Goal: Task Accomplishment & Management: Complete application form

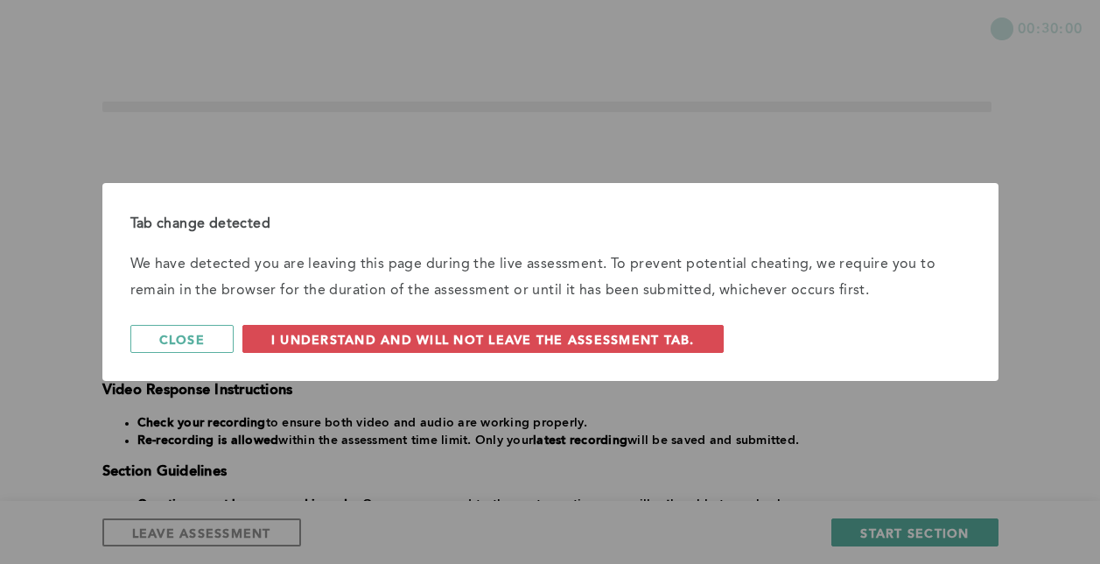
scroll to position [228, 0]
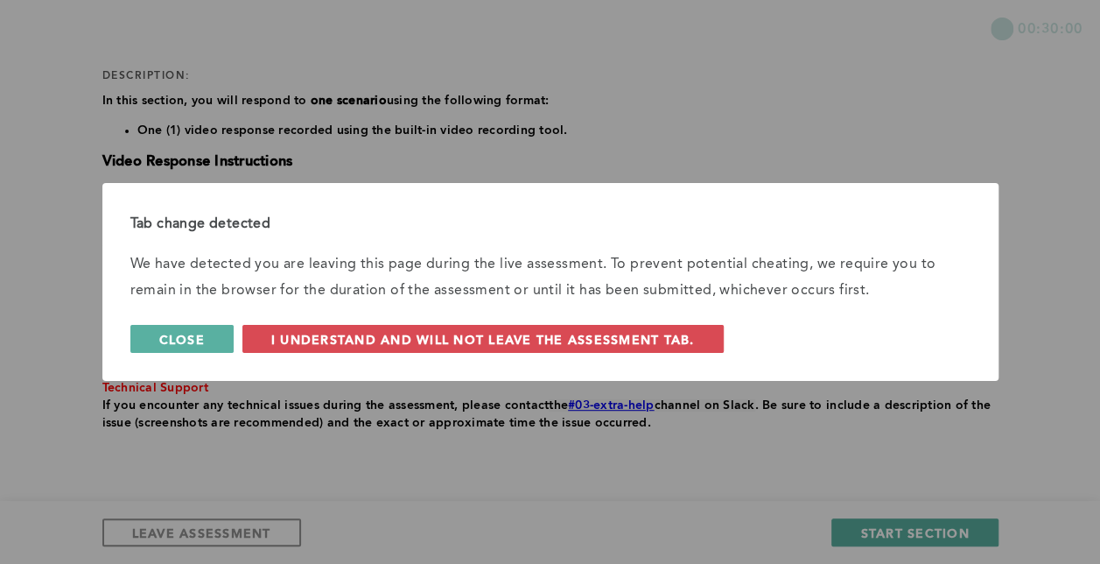
click at [222, 347] on button "Close" at bounding box center [181, 339] width 103 height 28
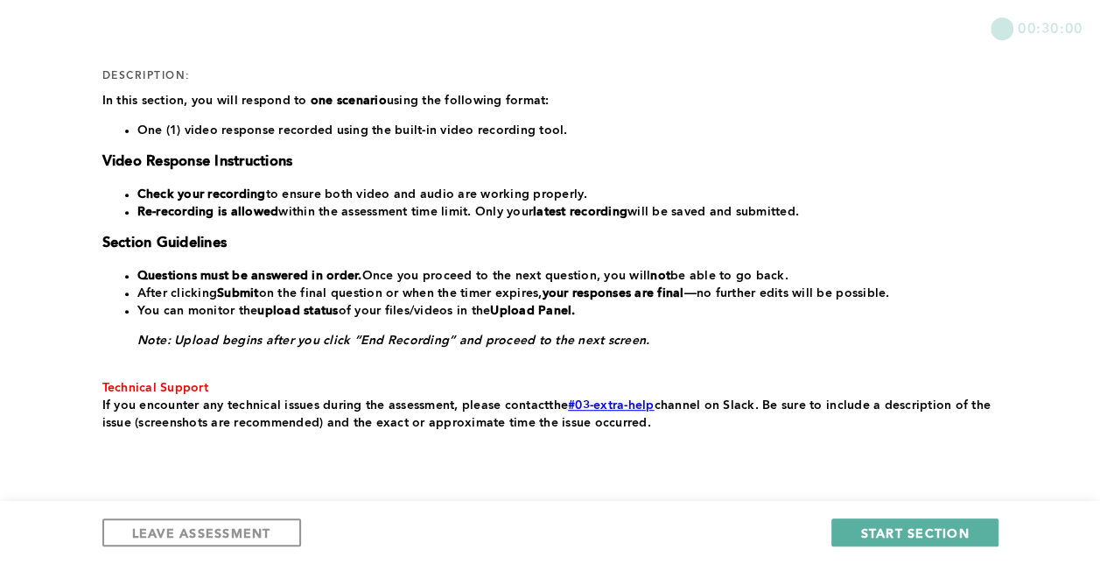
scroll to position [0, 0]
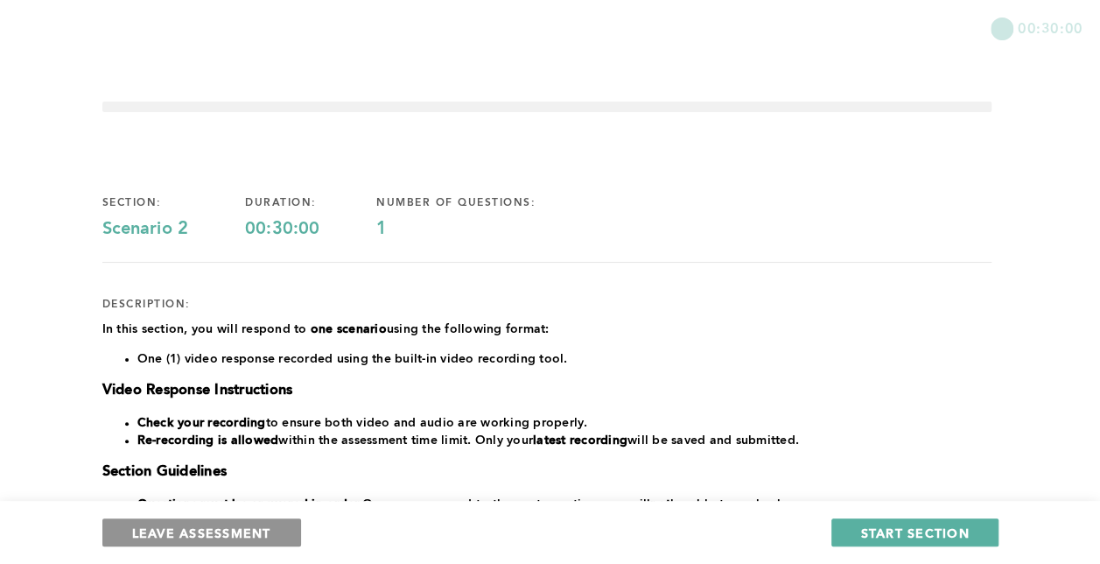
click at [270, 537] on button "LEAVE ASSESSMENT" at bounding box center [201, 532] width 199 height 28
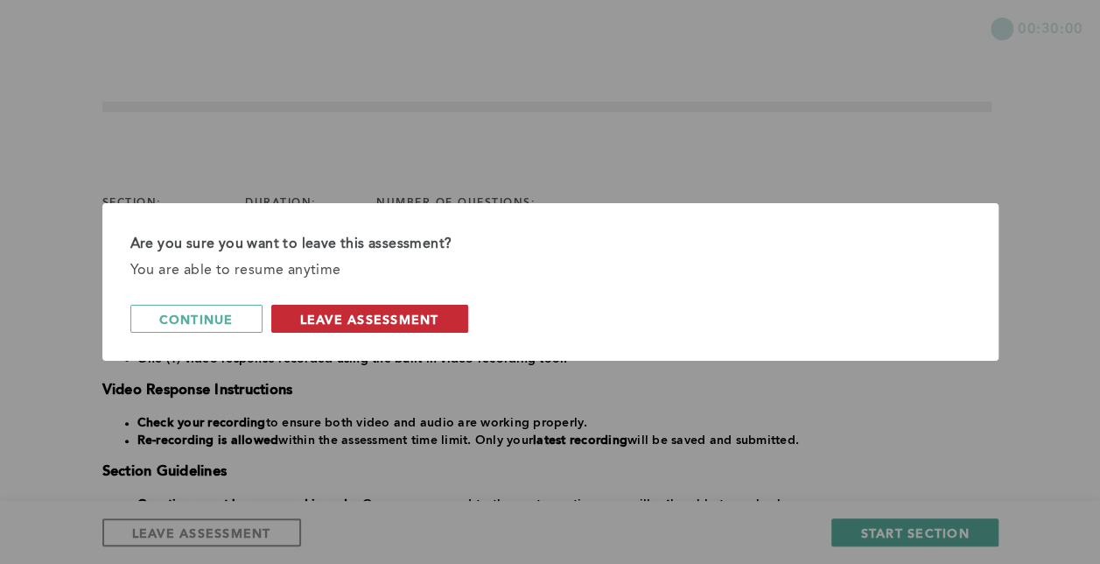
click at [427, 318] on span "leave assessment" at bounding box center [369, 319] width 139 height 17
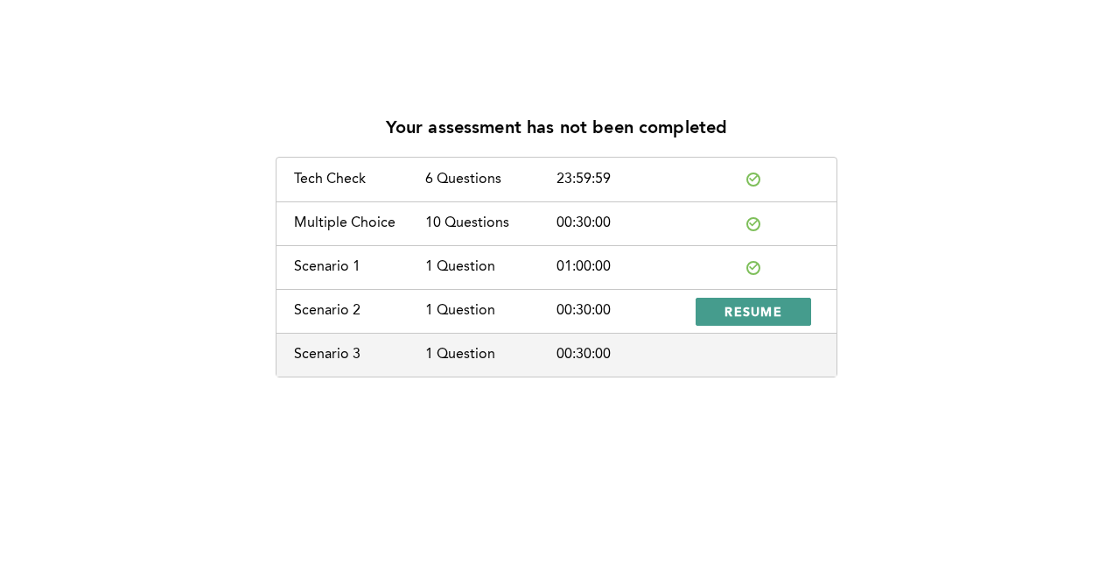
click at [758, 308] on span "RESUME" at bounding box center [754, 311] width 58 height 17
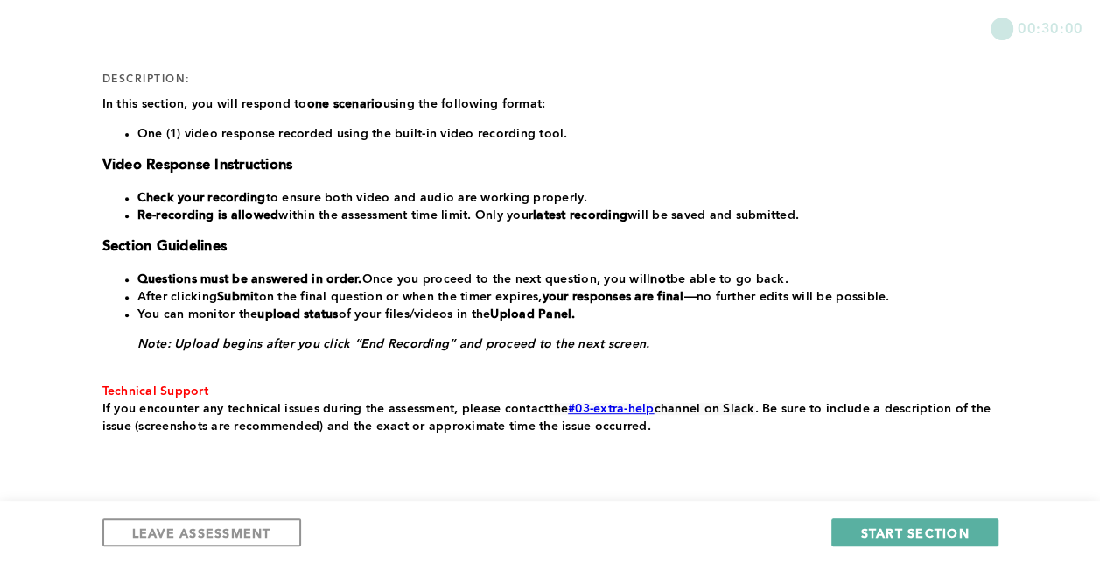
scroll to position [220, 0]
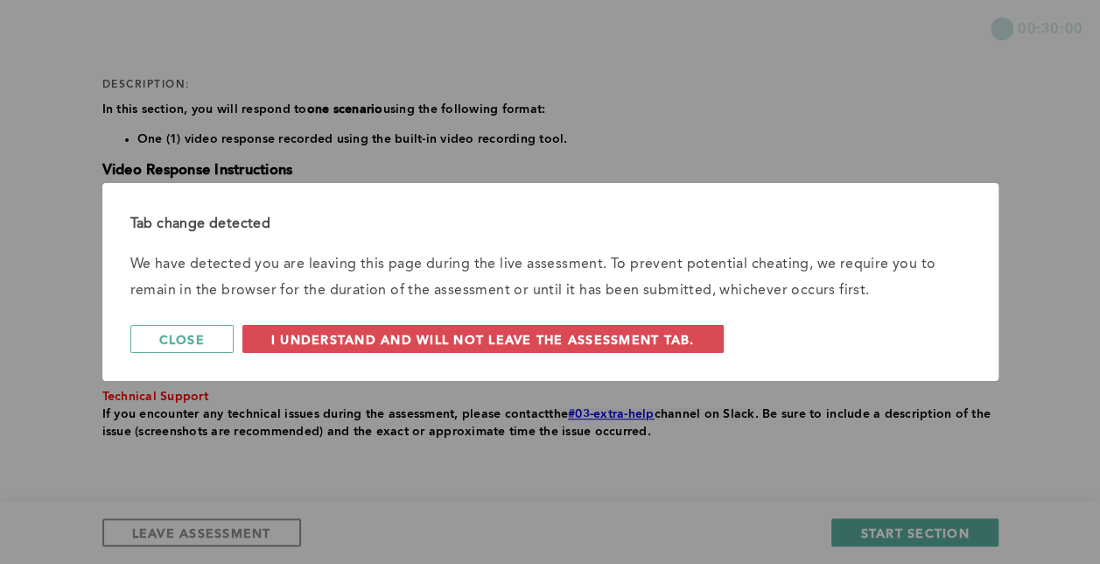
drag, startPoint x: 922, startPoint y: 519, endPoint x: 510, endPoint y: 434, distance: 420.9
click at [510, 434] on div "Tab change detected We have detected you are leaving this page during the live …" at bounding box center [550, 282] width 1100 height 564
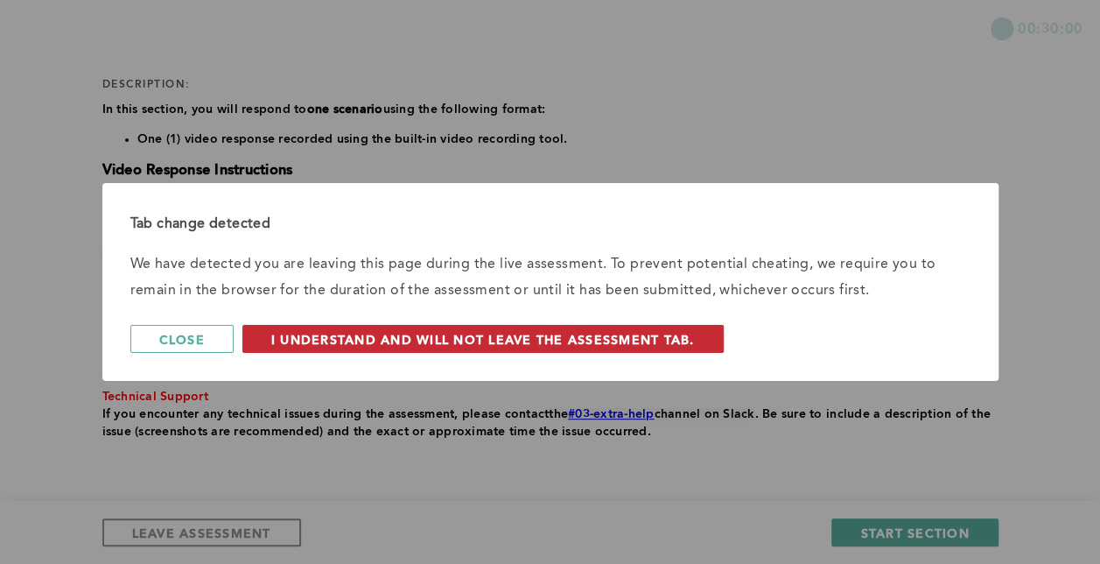
click at [480, 345] on span "I understand and will not leave the assessment tab." at bounding box center [483, 339] width 424 height 17
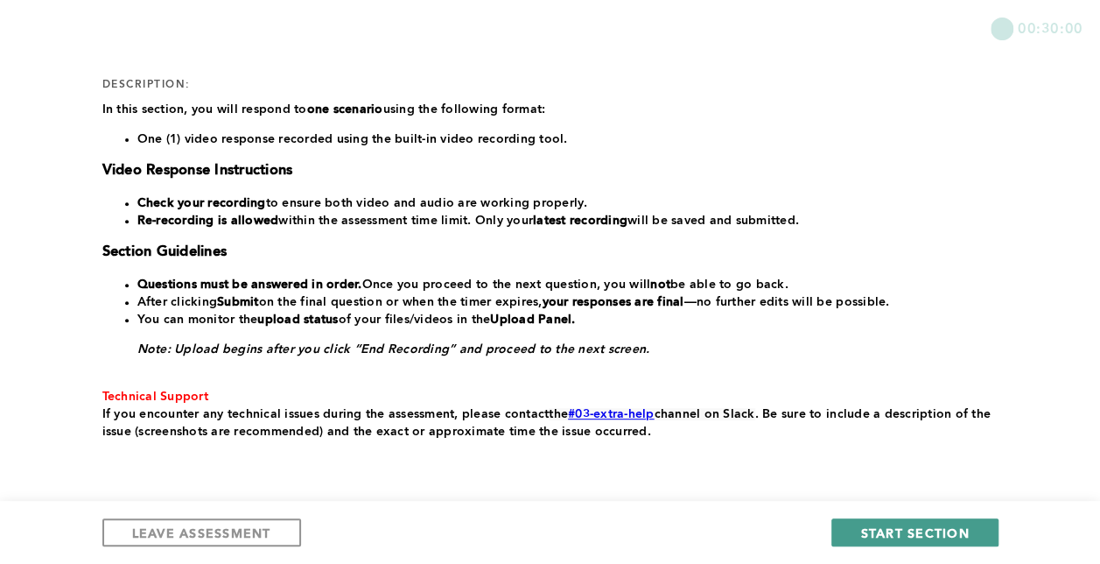
click at [840, 535] on button "START SECTION" at bounding box center [914, 532] width 166 height 28
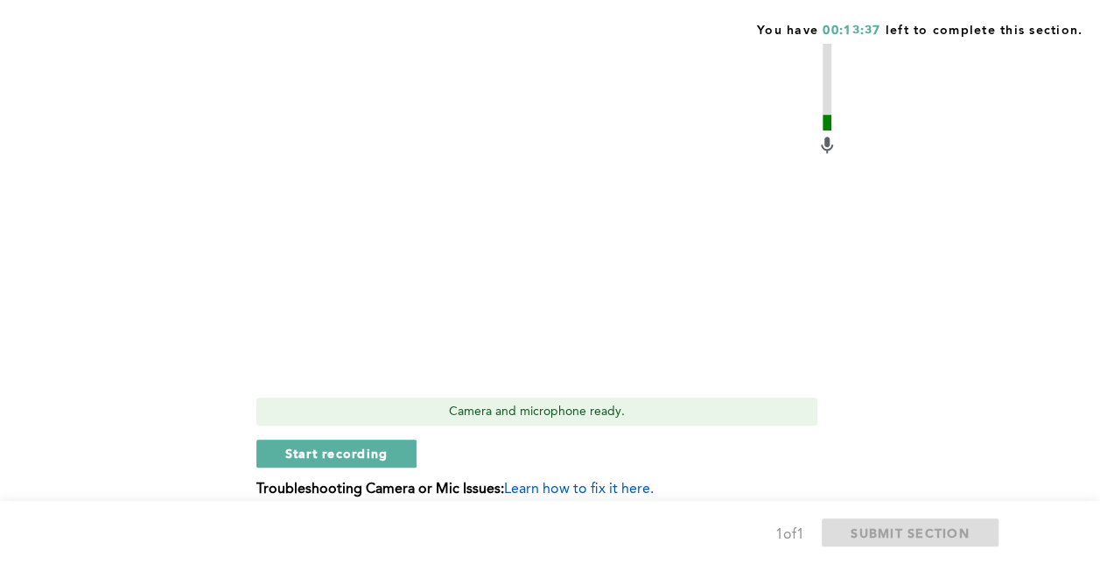
scroll to position [684, 0]
click at [383, 452] on span "Start recording" at bounding box center [336, 451] width 103 height 17
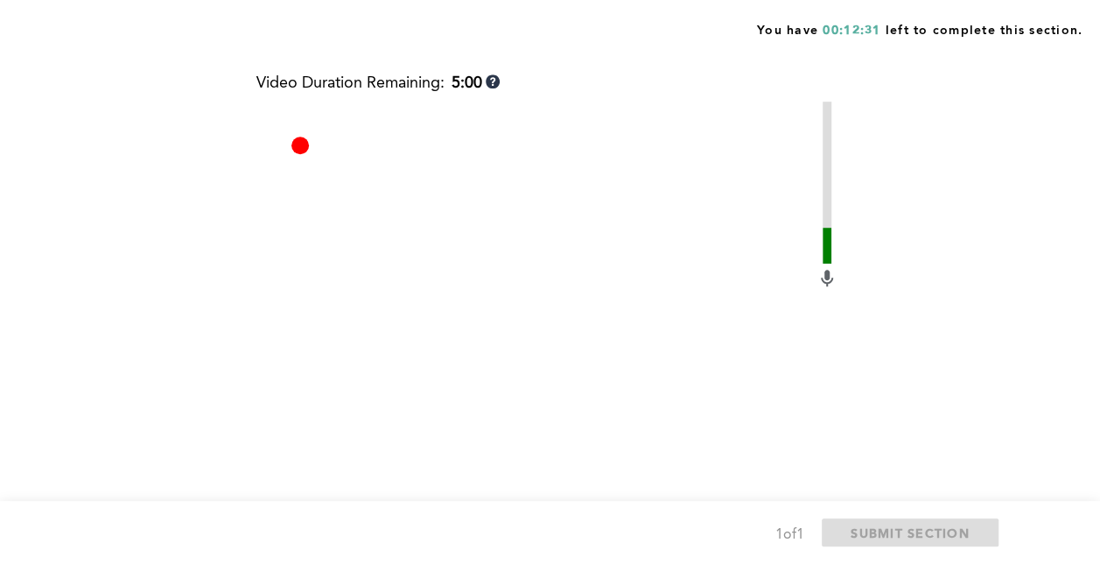
scroll to position [756, 0]
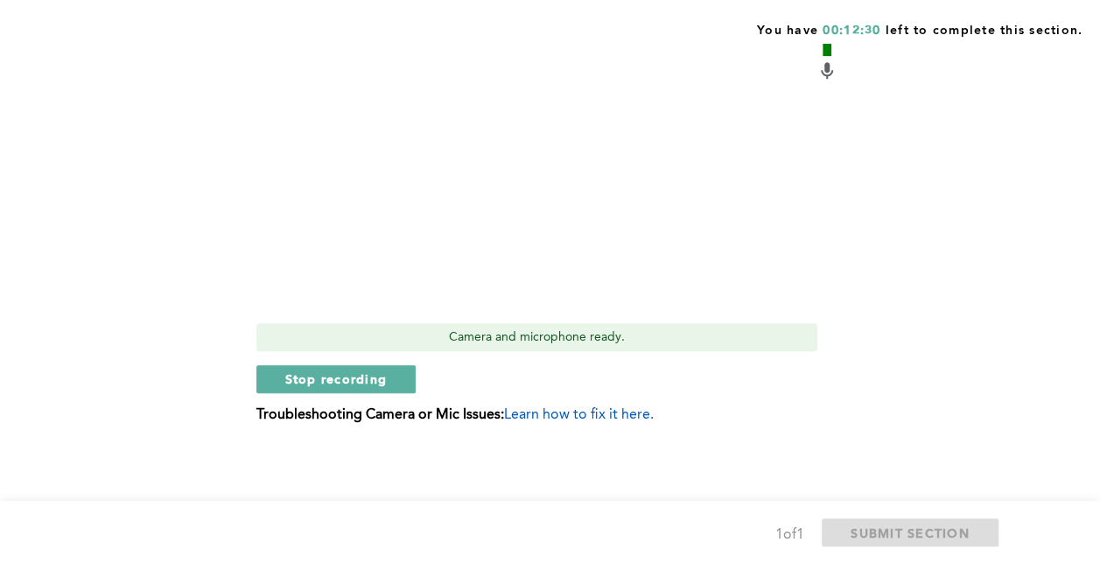
click at [375, 358] on div "Video Duration Remaining: 4:59 Camera and microphone ready. Stop recording Trou…" at bounding box center [546, 152] width 581 height 570
click at [372, 378] on span "Stop recording" at bounding box center [336, 378] width 102 height 17
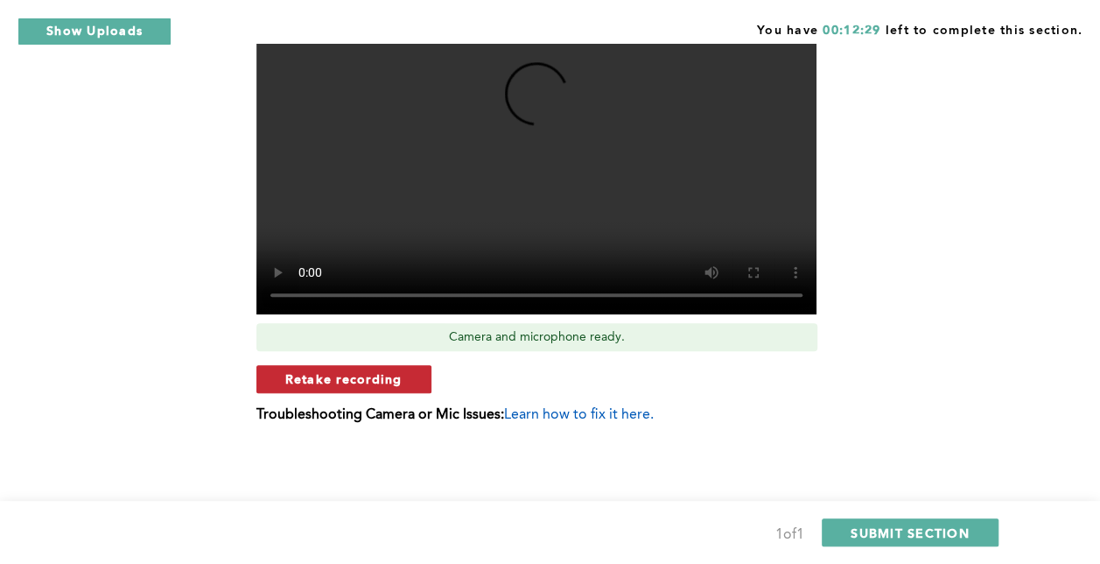
click at [386, 382] on span "Retake recording" at bounding box center [343, 378] width 117 height 17
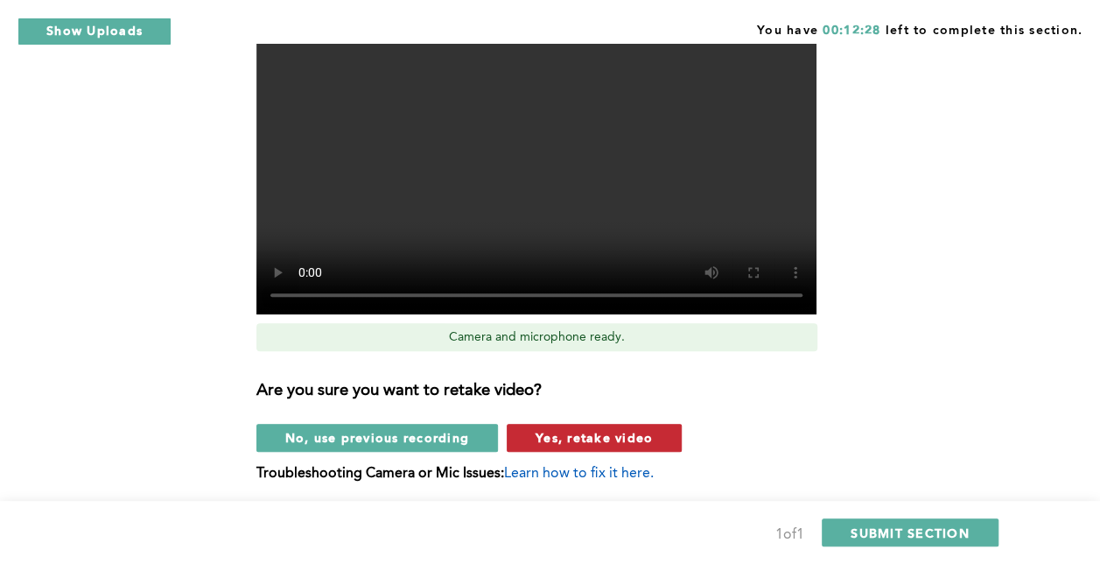
click at [544, 441] on span "Yes, retake video" at bounding box center [594, 437] width 117 height 17
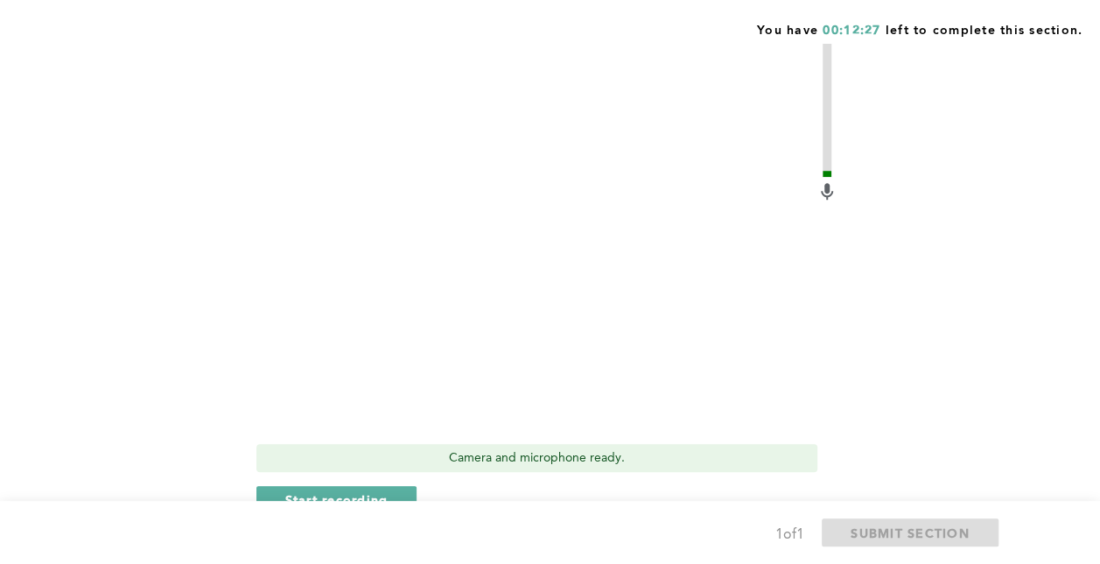
scroll to position [645, 0]
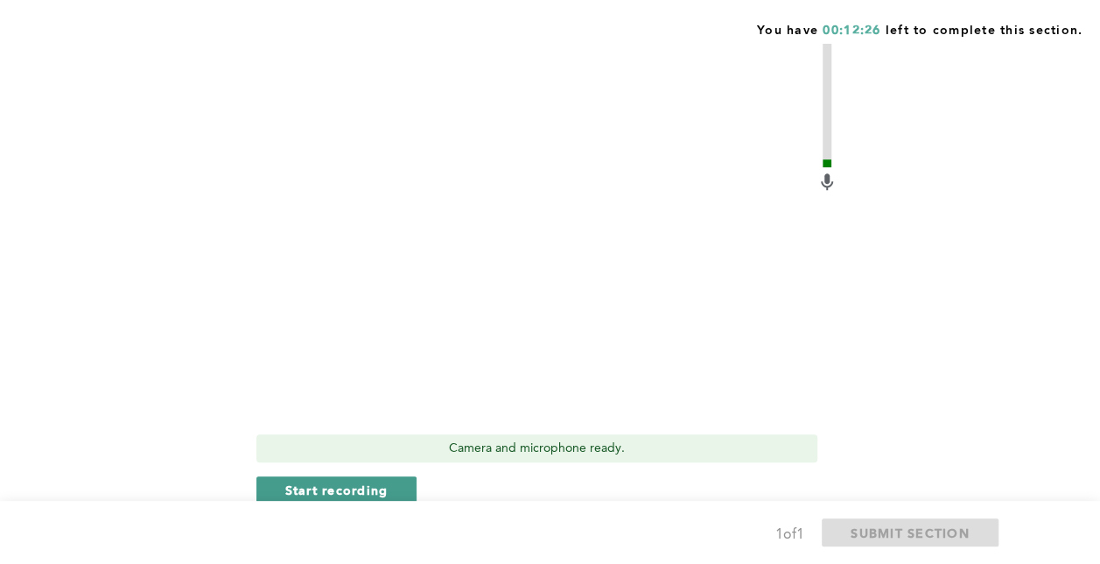
click at [362, 488] on span "Start recording" at bounding box center [336, 489] width 103 height 17
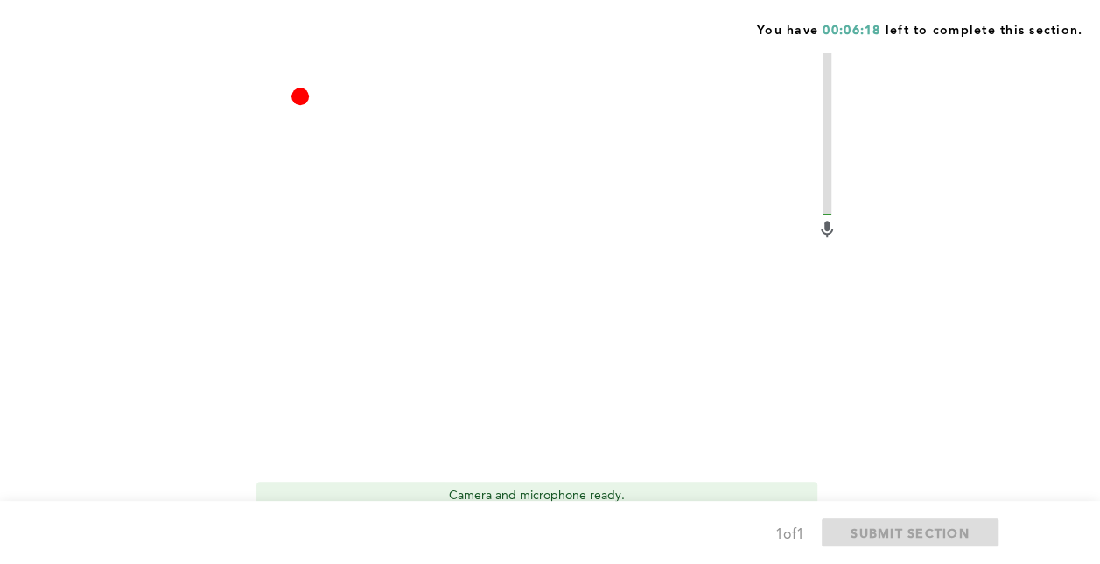
scroll to position [756, 0]
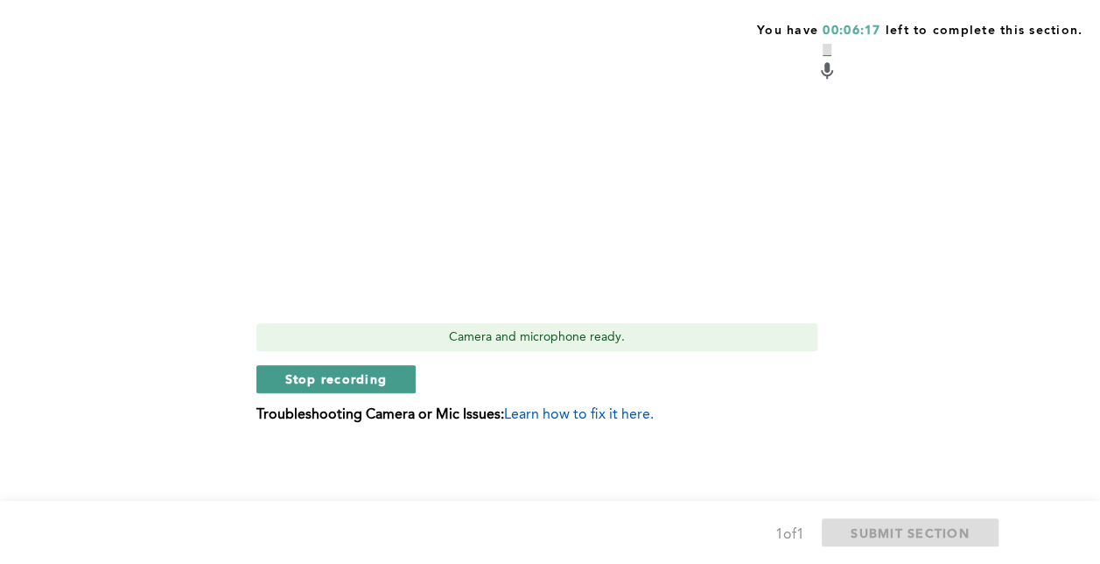
click at [409, 385] on button "Stop recording" at bounding box center [336, 379] width 160 height 28
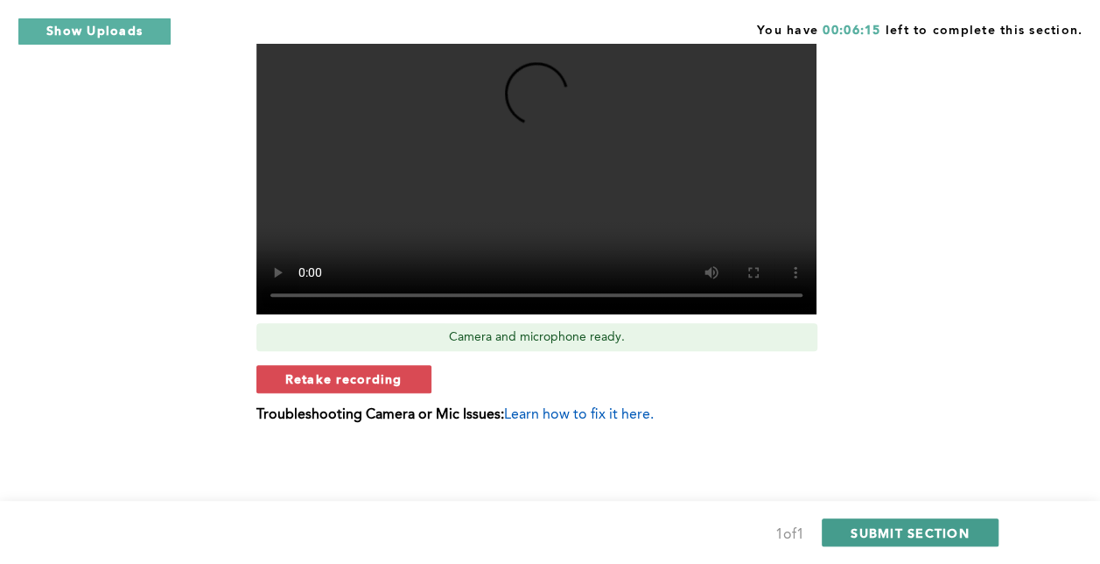
click at [911, 529] on span "SUBMIT SECTION" at bounding box center [910, 532] width 119 height 17
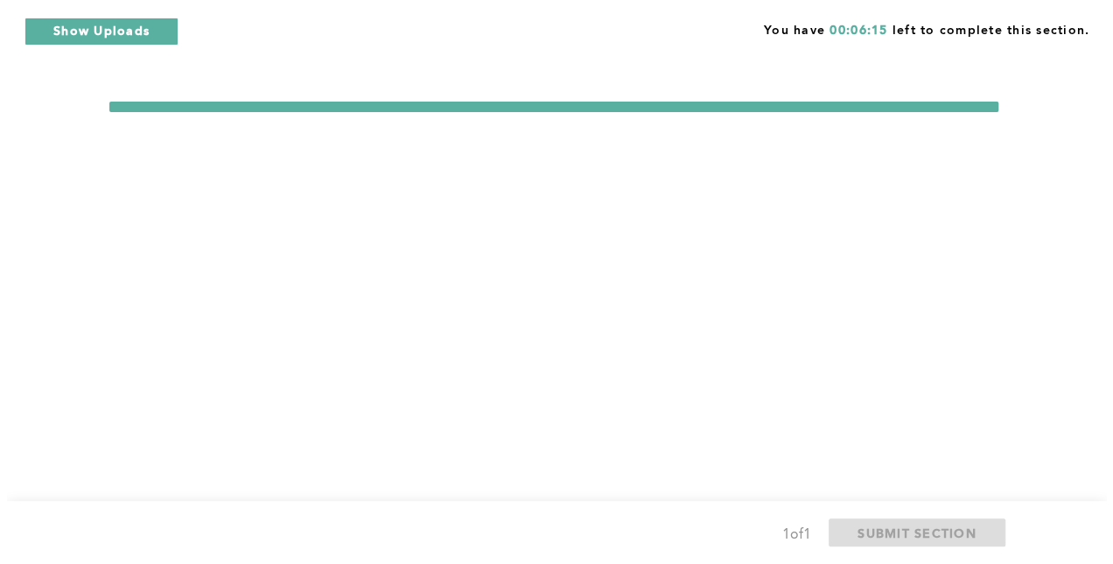
scroll to position [0, 0]
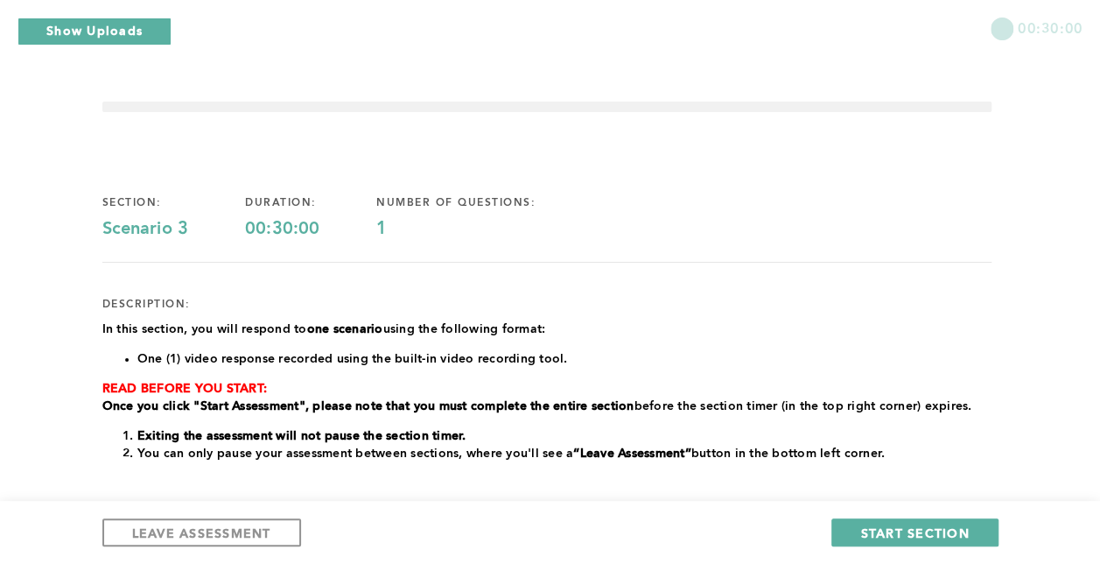
click at [312, 488] on h3 at bounding box center [546, 485] width 889 height 18
click at [240, 538] on span "LEAVE ASSESSMENT" at bounding box center [201, 532] width 139 height 17
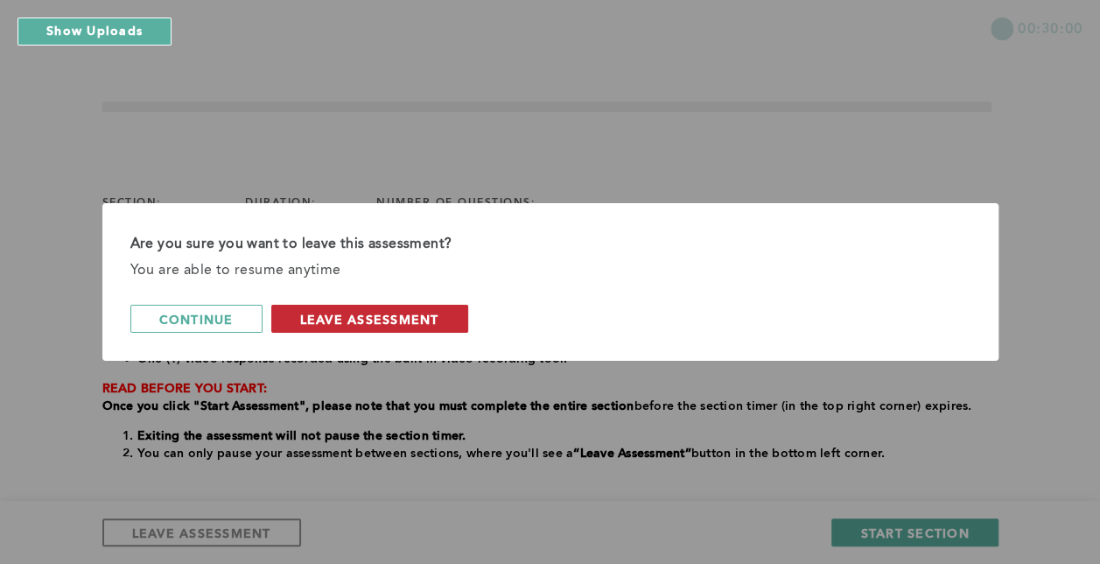
click at [436, 326] on span "leave assessment" at bounding box center [369, 319] width 139 height 17
